Goal: Navigation & Orientation: Go to known website

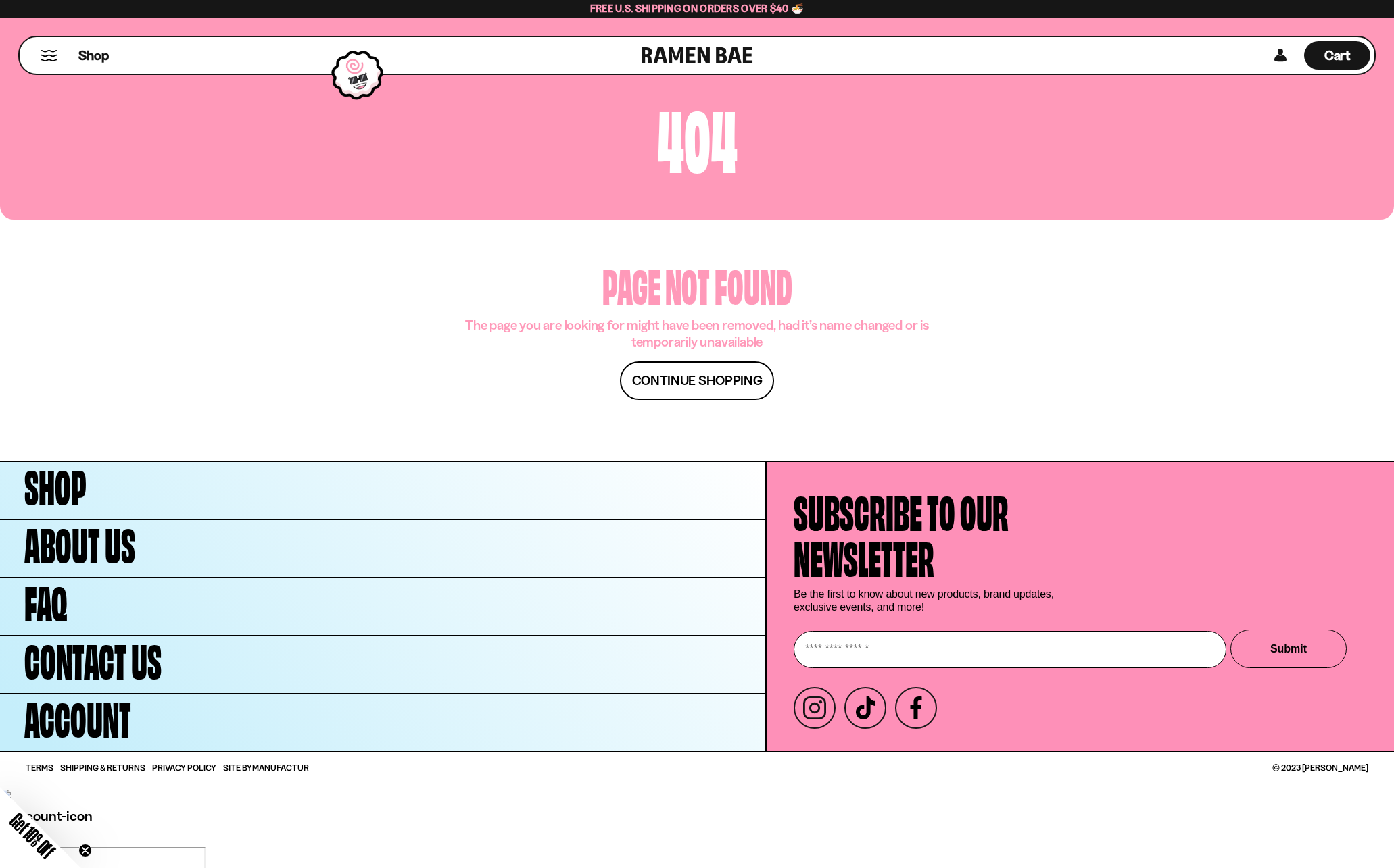
click at [371, 81] on div at bounding box center [357, 74] width 65 height 63
click at [365, 68] on div at bounding box center [357, 74] width 65 height 63
click at [683, 56] on link at bounding box center [697, 55] width 111 height 36
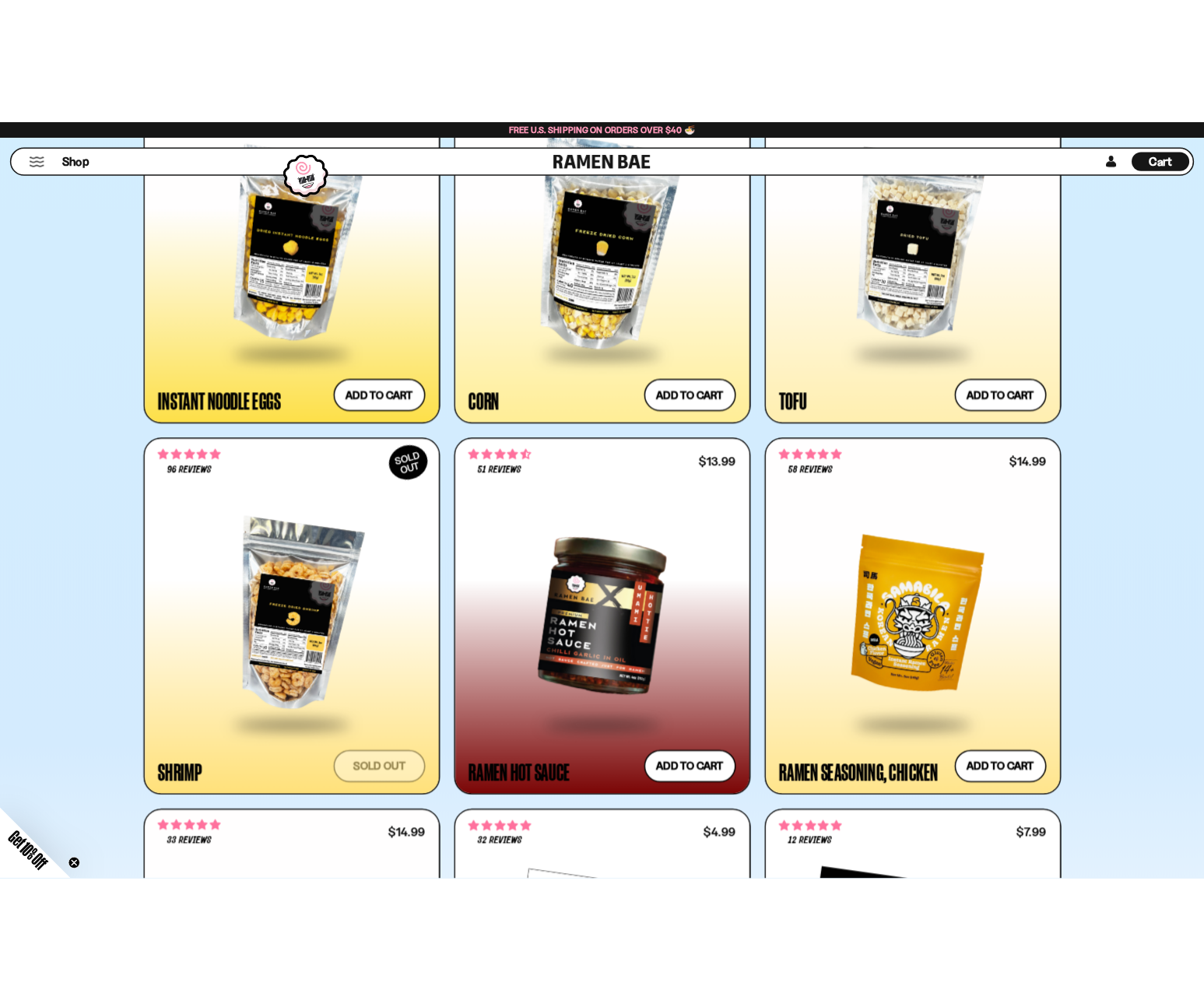
scroll to position [2813, 0]
